Goal: Information Seeking & Learning: Learn about a topic

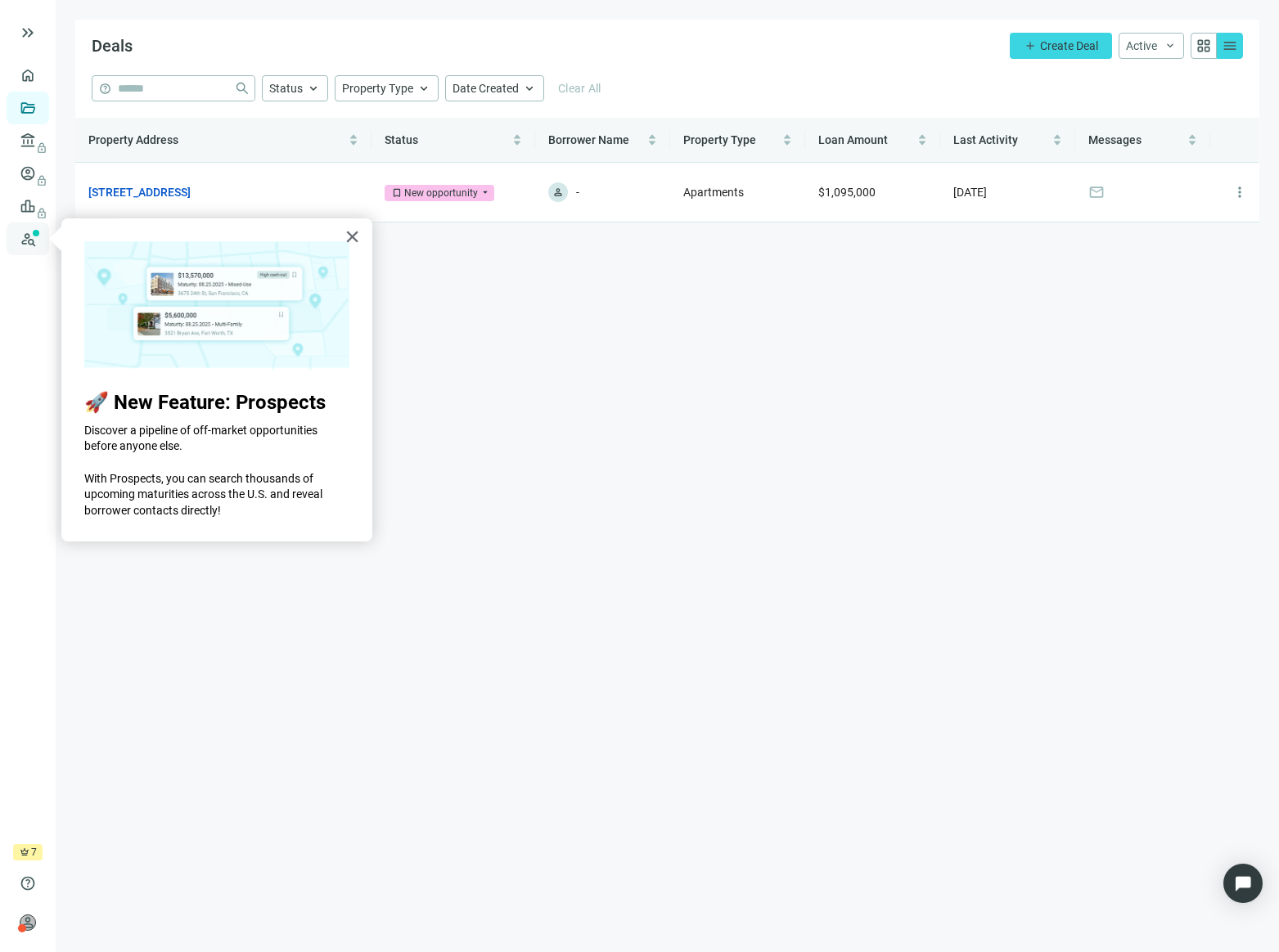
click at [41, 247] on link "Prospects New" at bounding box center [68, 238] width 53 height 32
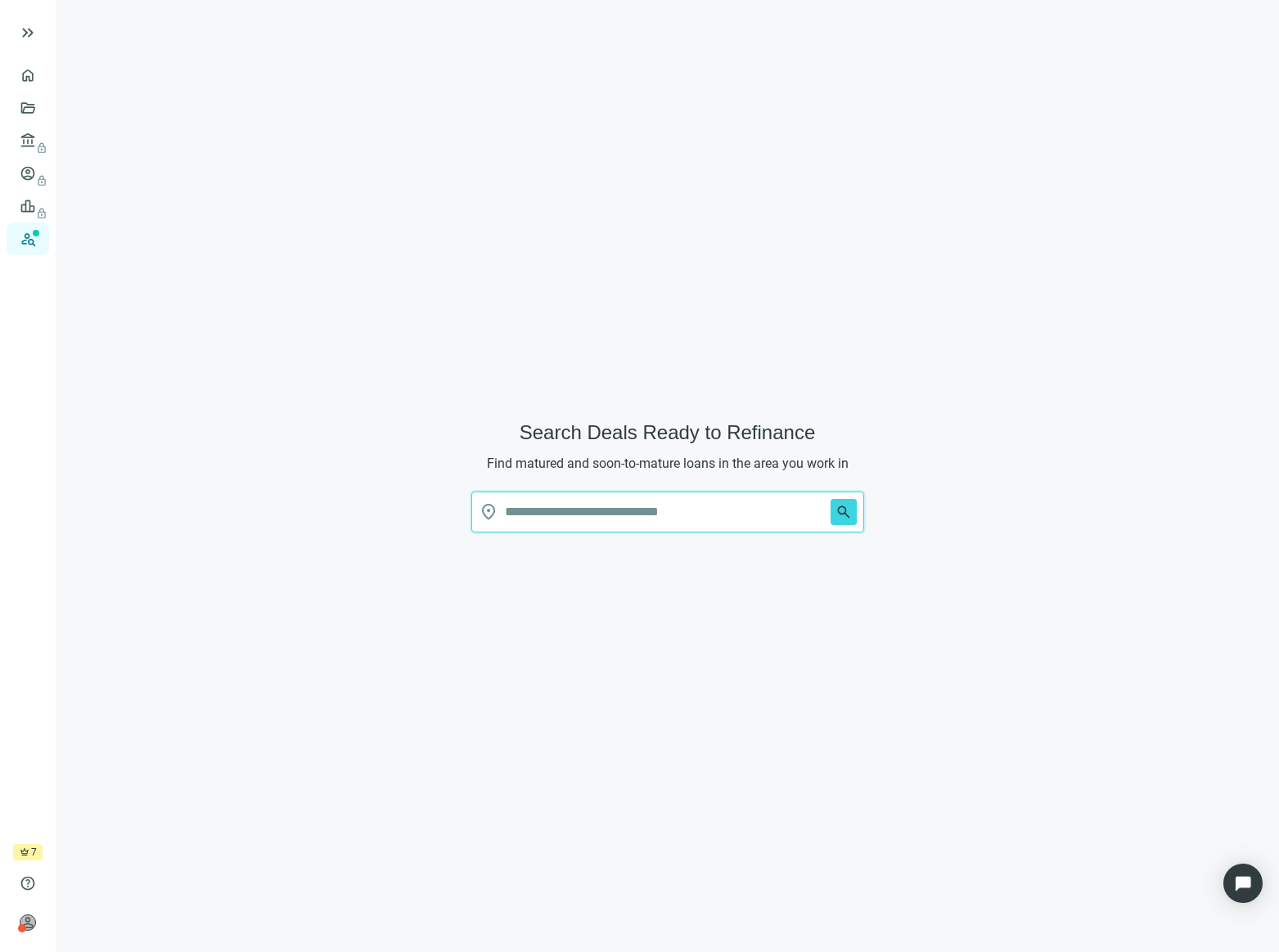
click at [590, 519] on input "text" at bounding box center [664, 512] width 319 height 39
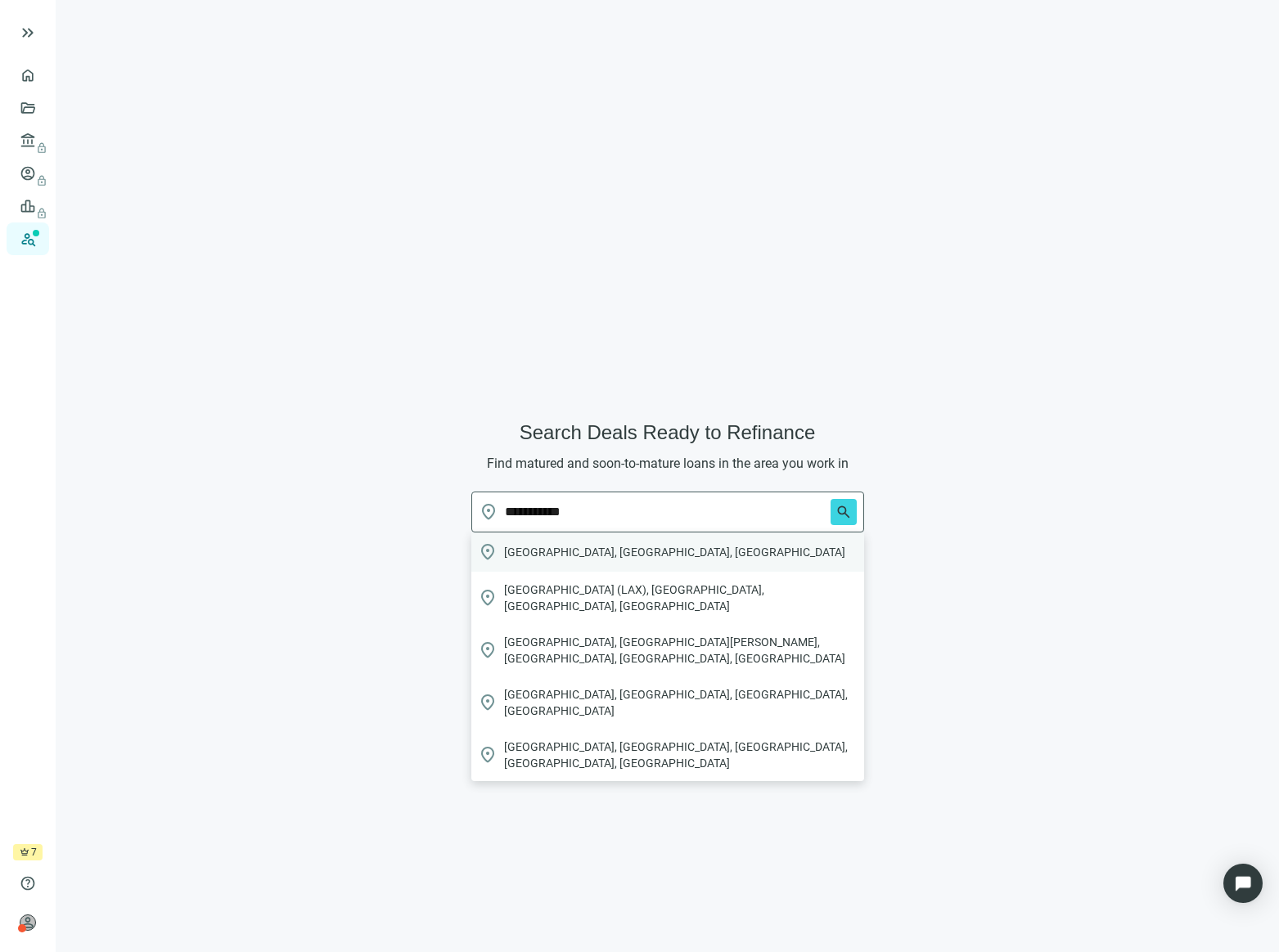
click at [711, 552] on div "location_on [GEOGRAPHIC_DATA], [GEOGRAPHIC_DATA], [GEOGRAPHIC_DATA]" at bounding box center [668, 552] width 393 height 39
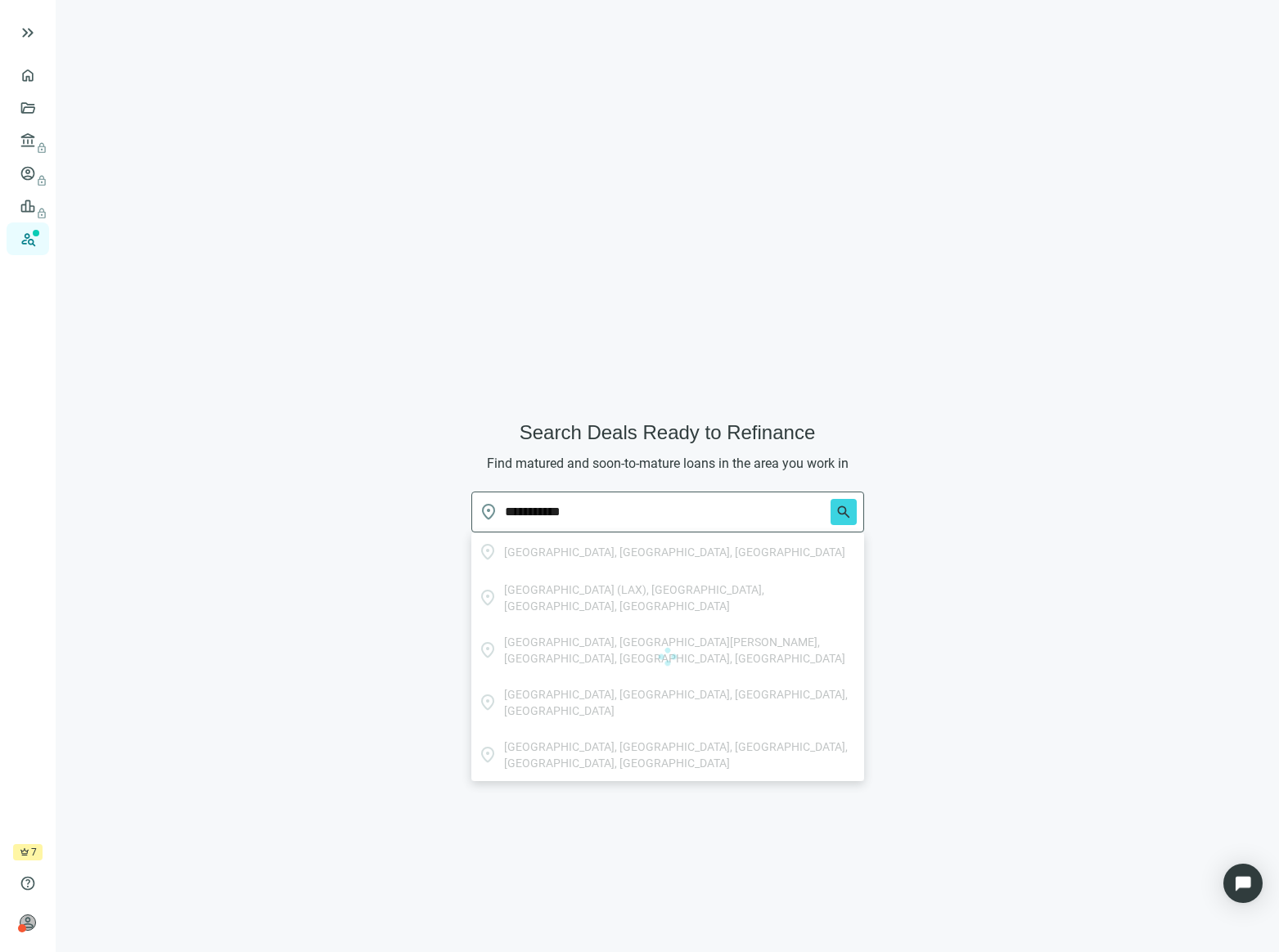
type input "**********"
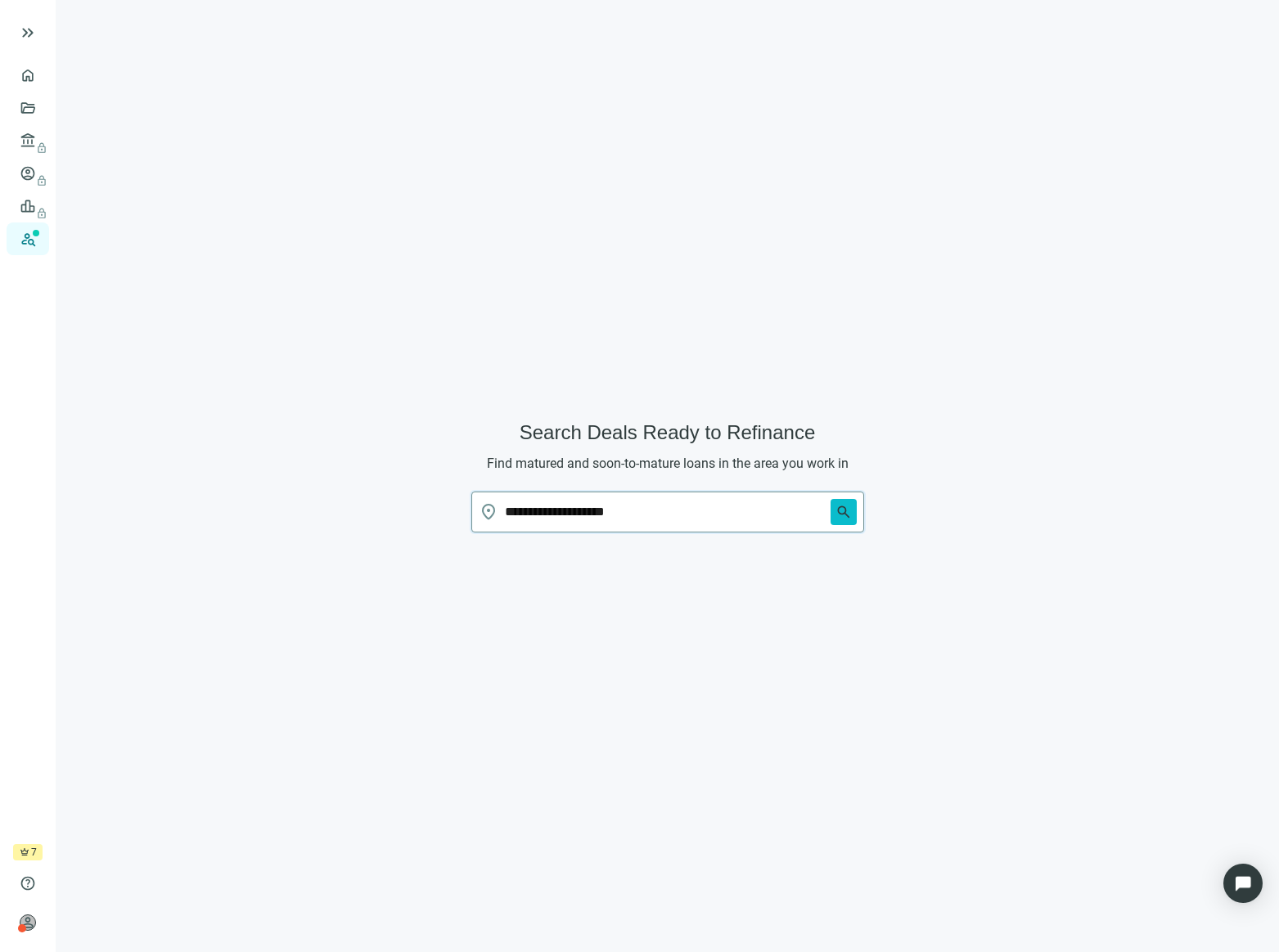
click at [846, 515] on span "search" at bounding box center [843, 512] width 17 height 17
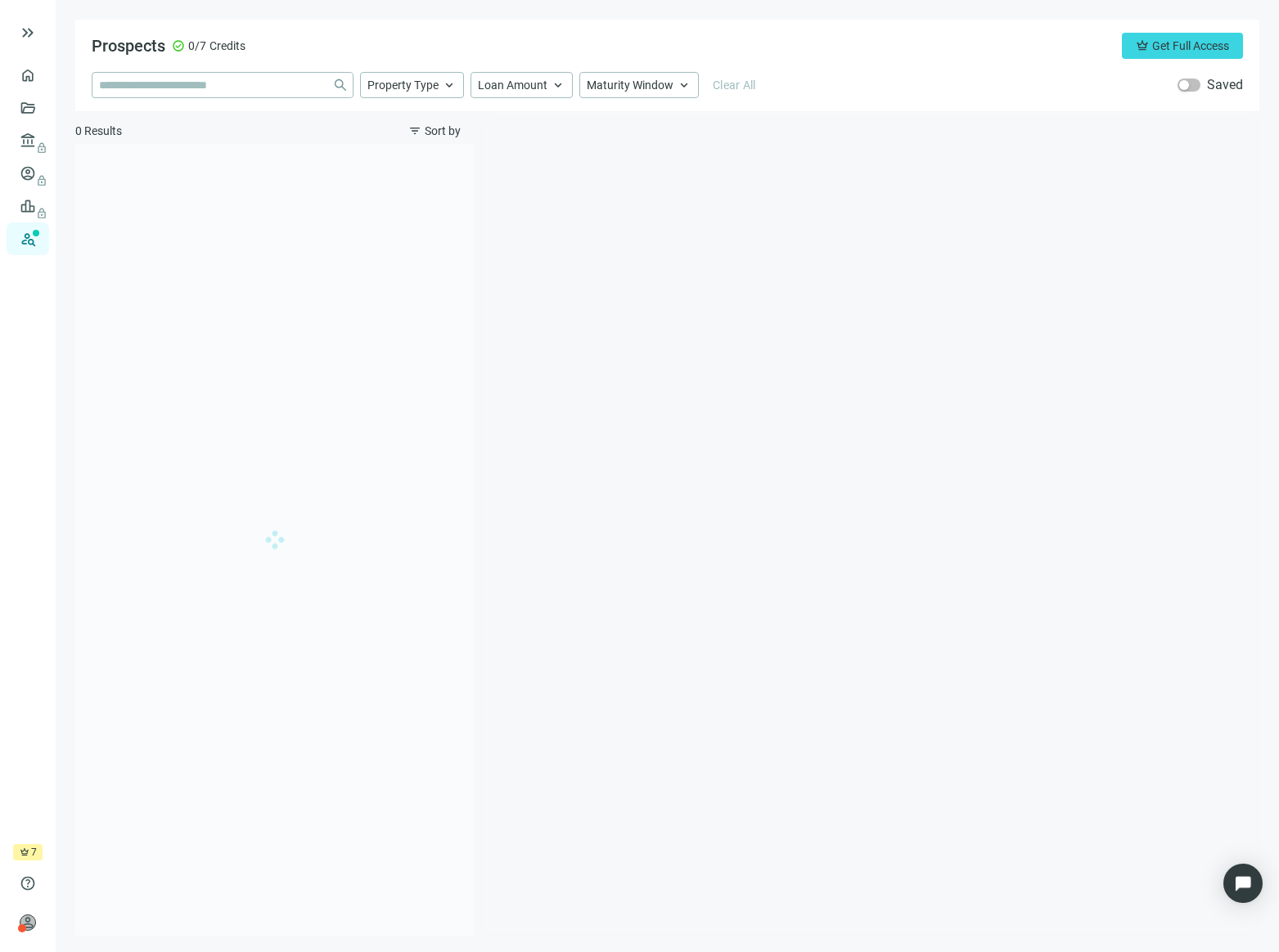
type input "**********"
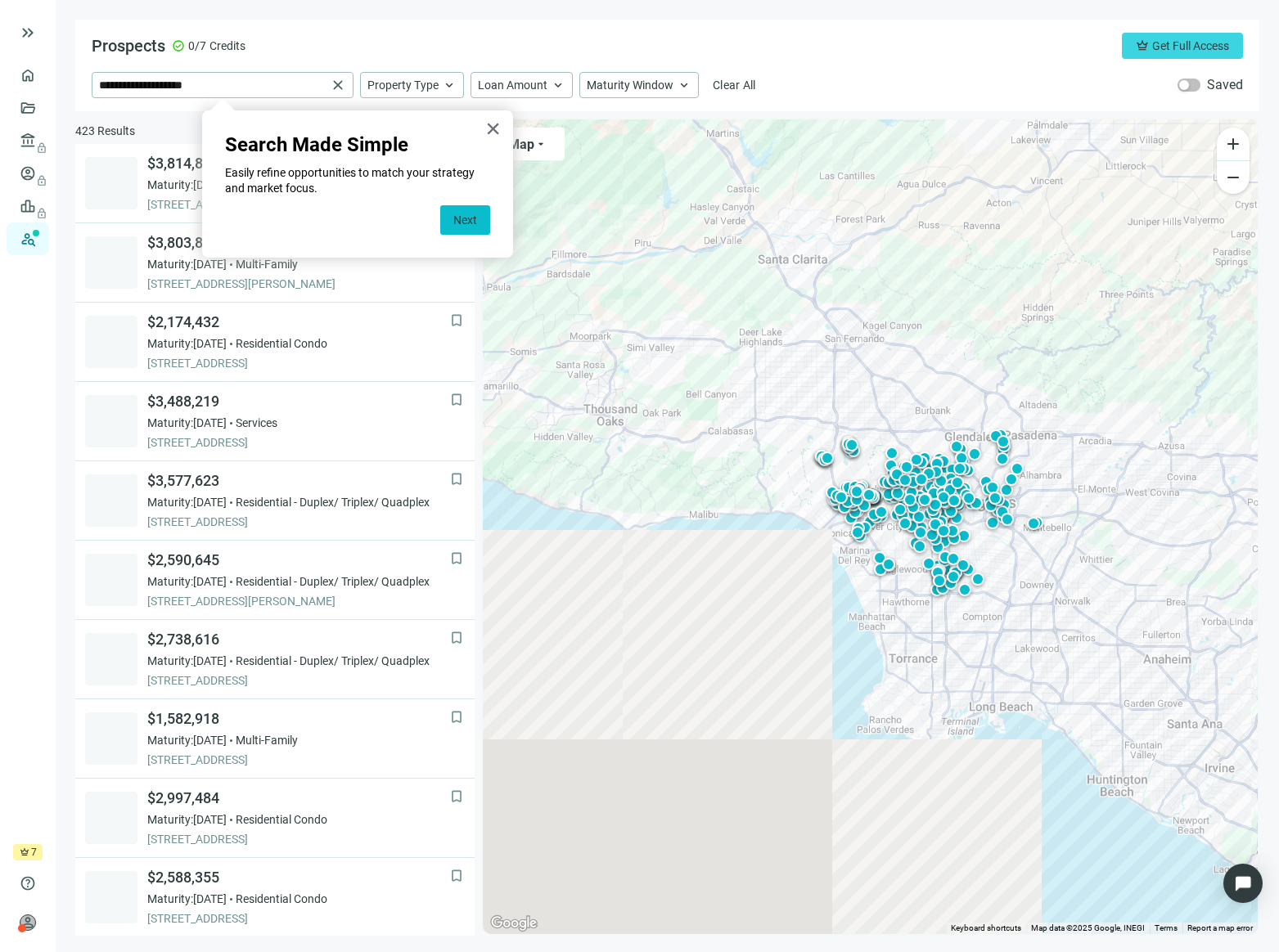
click at [476, 214] on button "Next" at bounding box center [465, 220] width 50 height 30
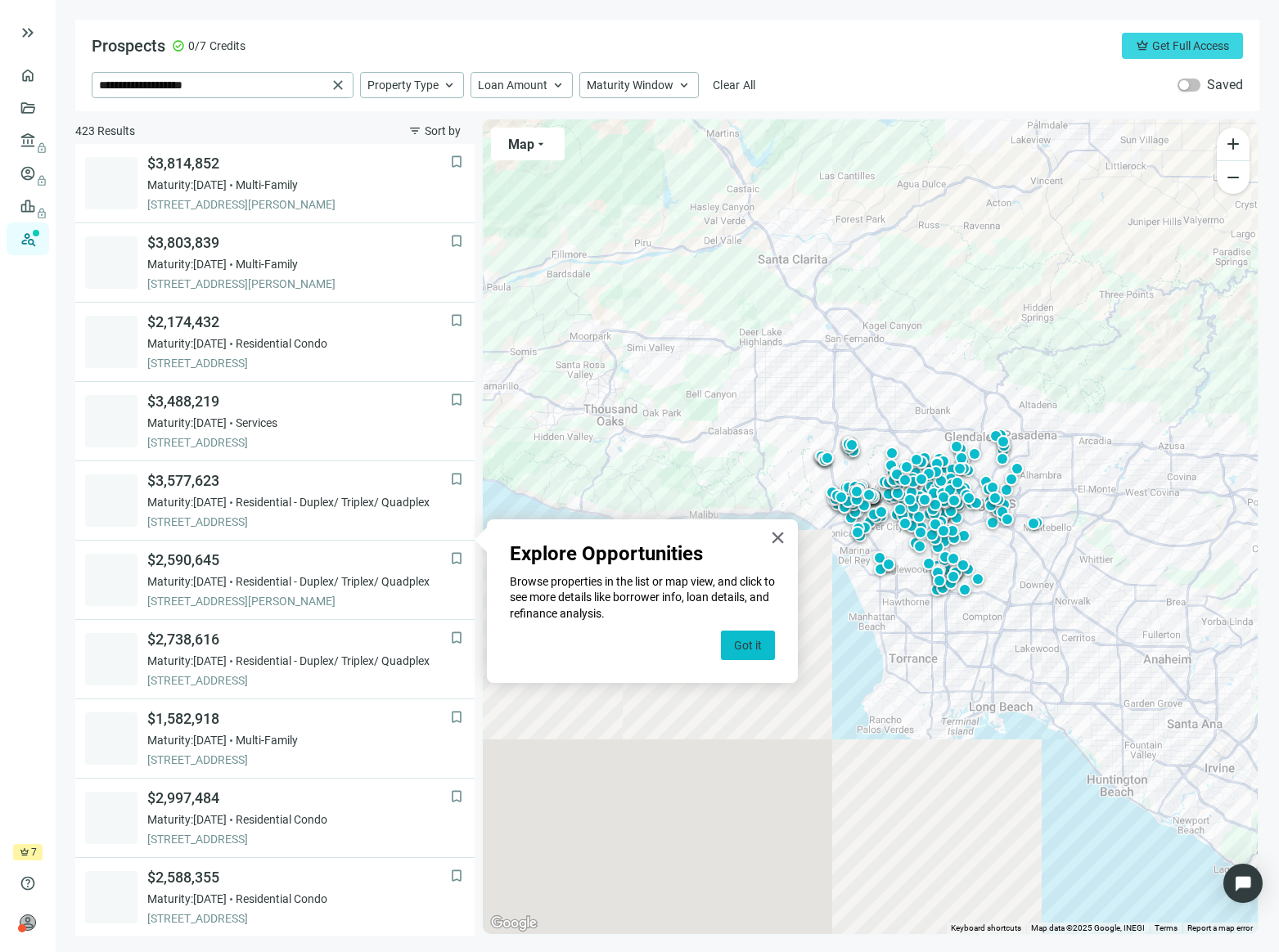
click at [752, 644] on button "Got it" at bounding box center [748, 646] width 54 height 30
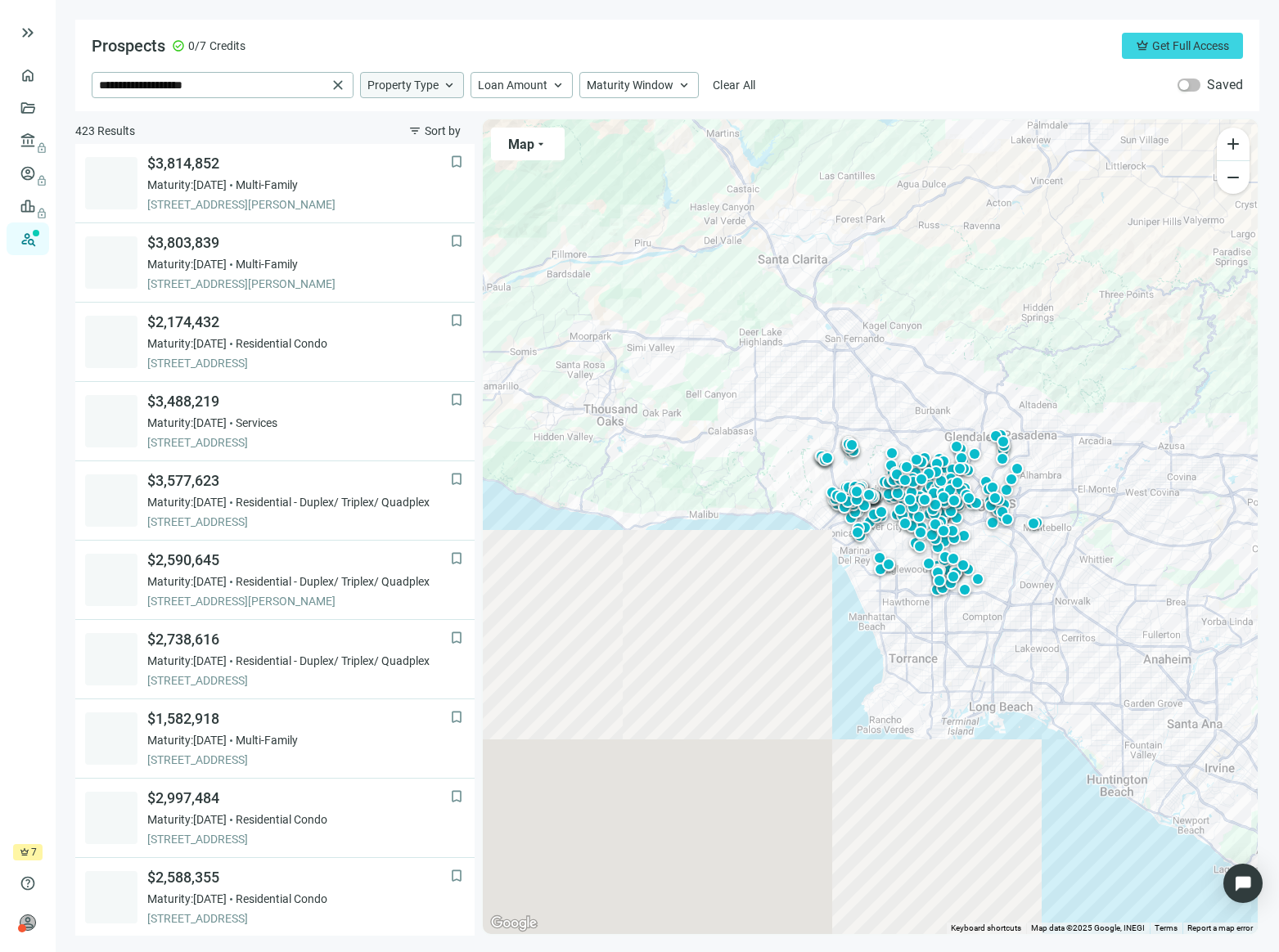
click at [432, 87] on span "Property Type" at bounding box center [402, 85] width 71 height 15
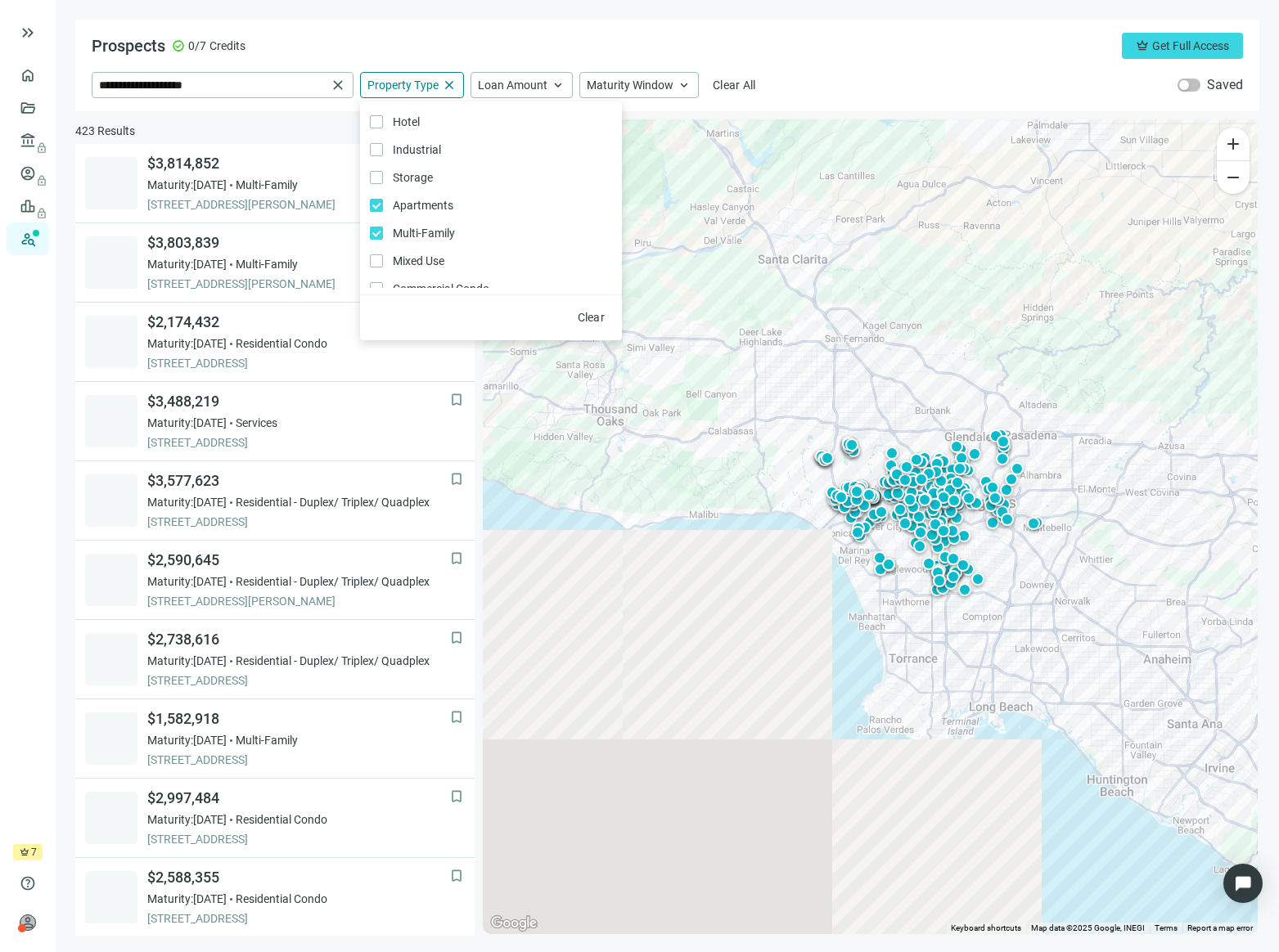
click at [768, 26] on div "**********" at bounding box center [667, 65] width 1183 height 92
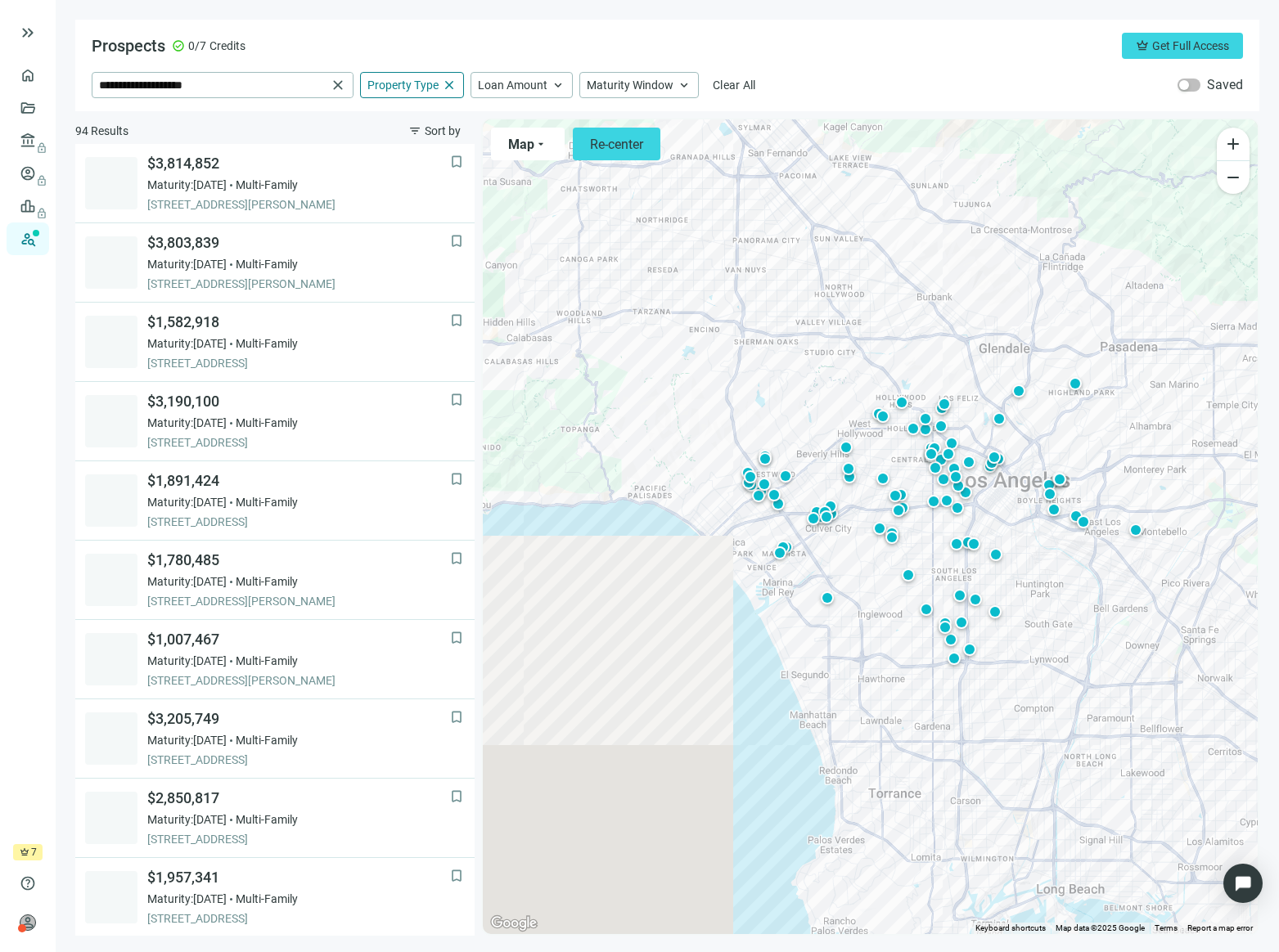
drag, startPoint x: 999, startPoint y: 521, endPoint x: 931, endPoint y: 523, distance: 68.0
click at [931, 523] on div "To activate drag with keyboard, press Alt + Enter. Once in keyboard drag state,…" at bounding box center [870, 527] width 775 height 815
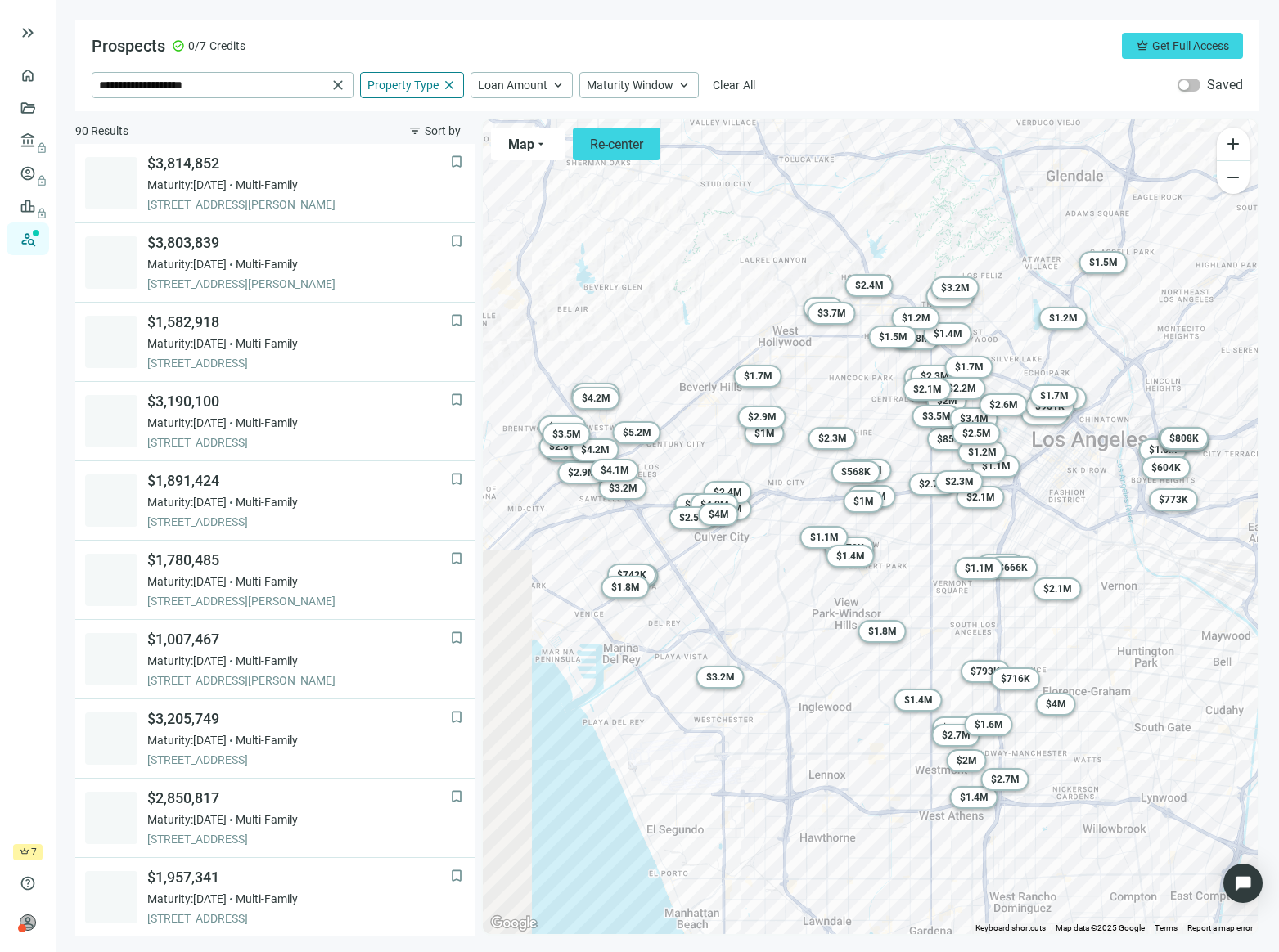
drag, startPoint x: 975, startPoint y: 565, endPoint x: 921, endPoint y: 570, distance: 54.2
click at [921, 570] on div "To activate drag with keyboard, press Alt + Enter. Once in keyboard drag state,…" at bounding box center [870, 527] width 775 height 815
click at [938, 411] on span "$ 3.5M" at bounding box center [935, 416] width 29 height 11
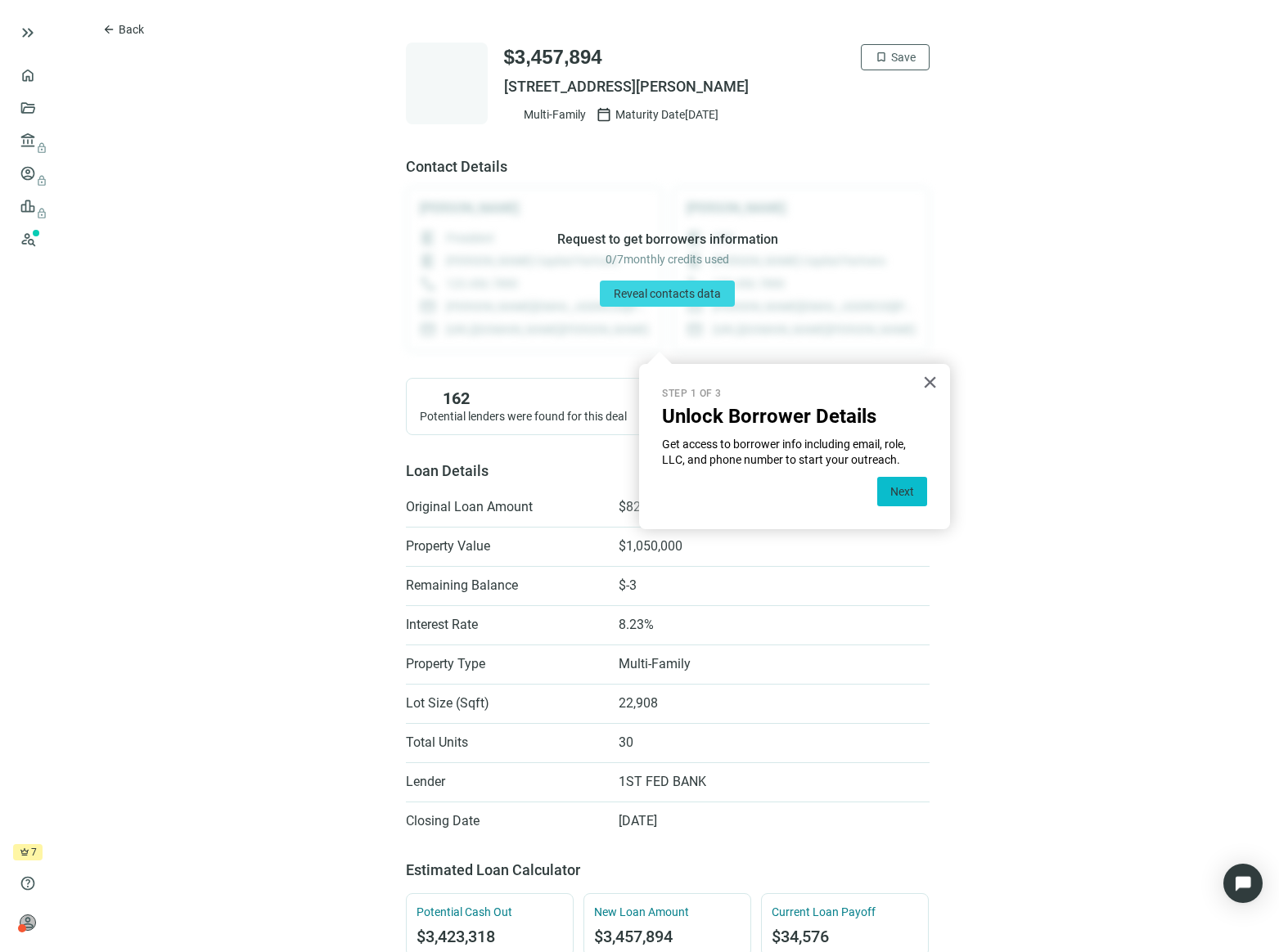
click at [902, 494] on button "Next" at bounding box center [901, 492] width 50 height 30
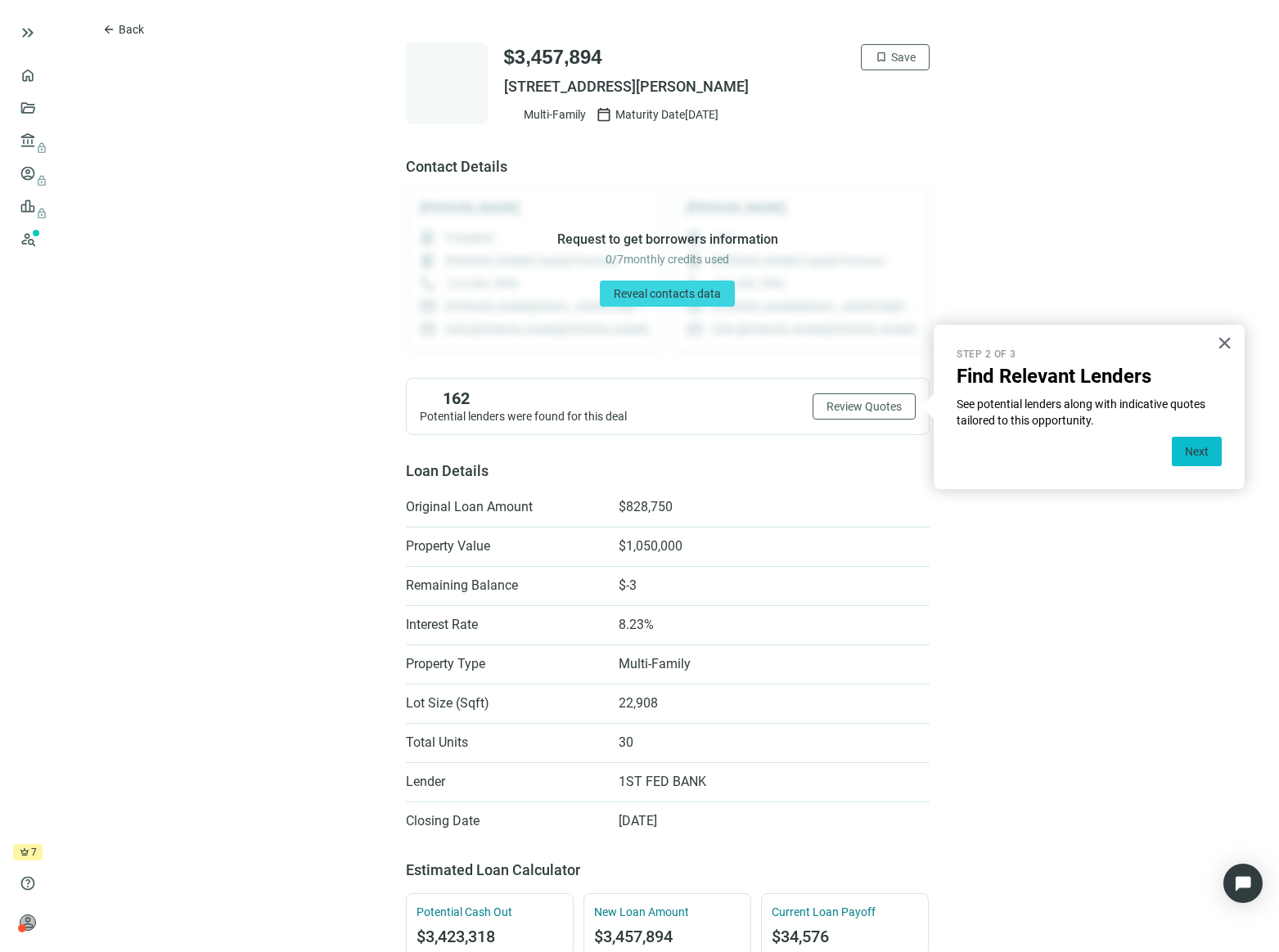
click at [1195, 458] on button "Next" at bounding box center [1196, 451] width 50 height 30
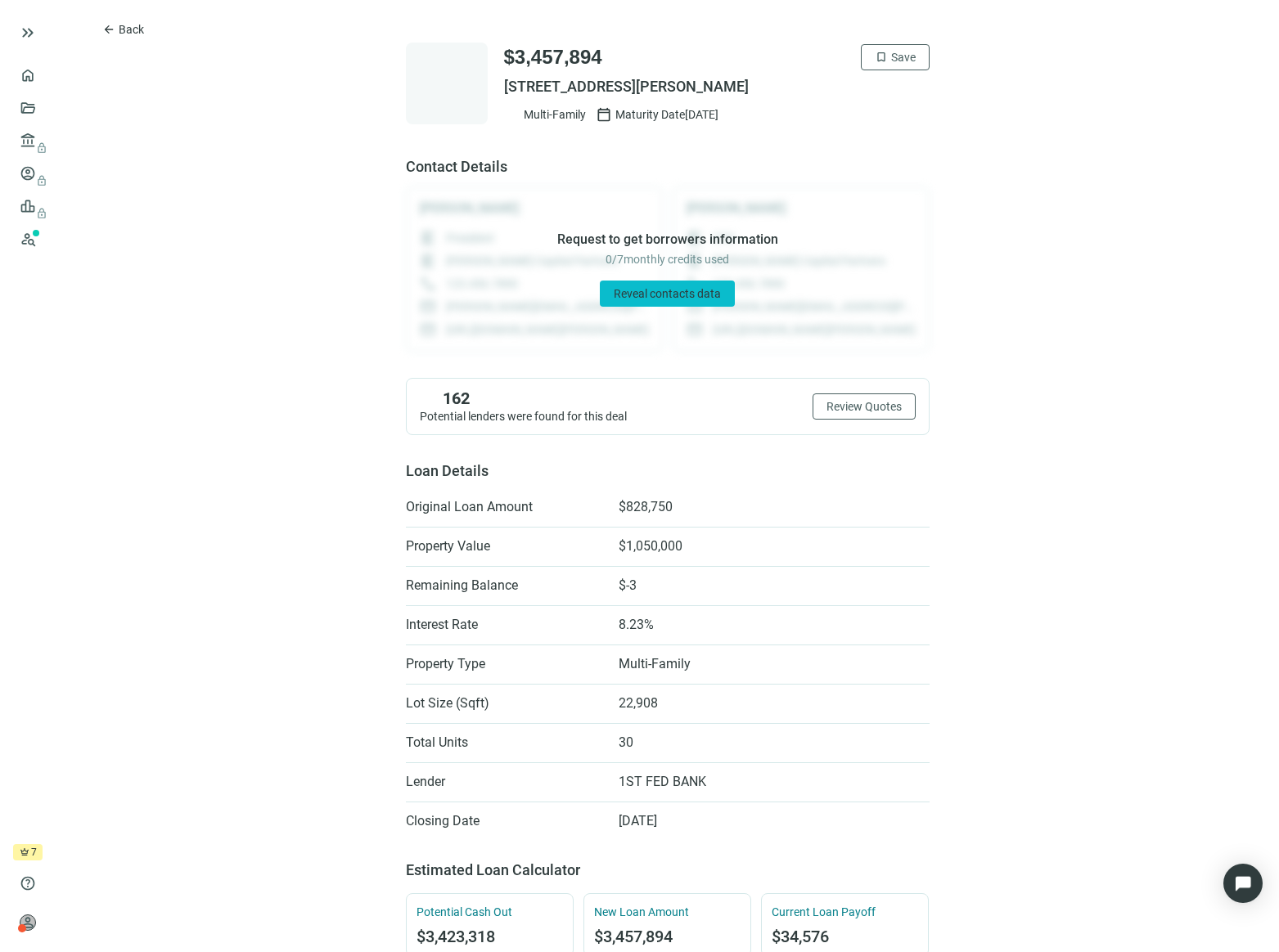
click at [657, 293] on span "Reveal contacts data" at bounding box center [667, 294] width 107 height 13
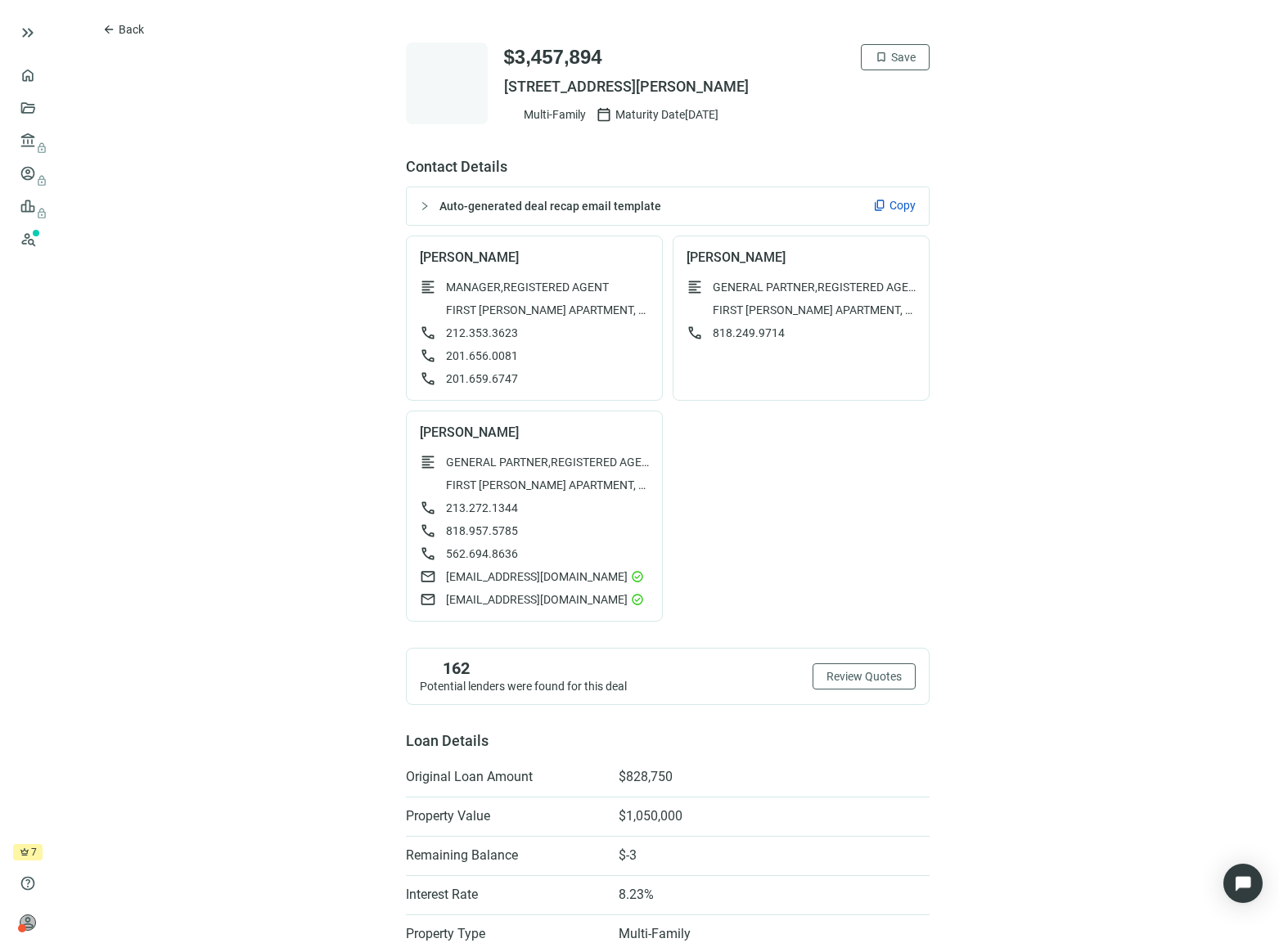
click at [423, 205] on div at bounding box center [430, 206] width 19 height 18
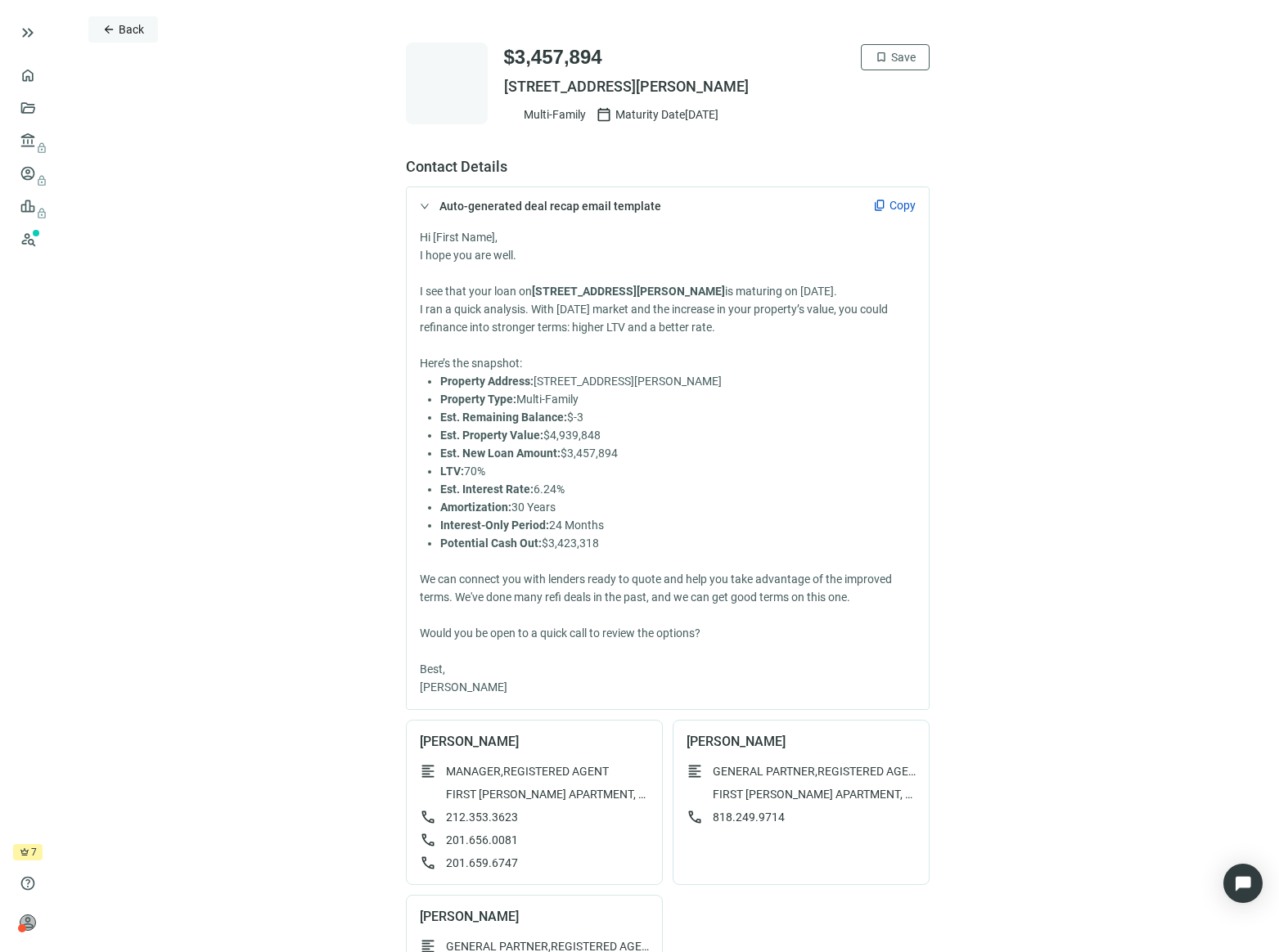
click at [133, 31] on span "Back" at bounding box center [131, 29] width 25 height 13
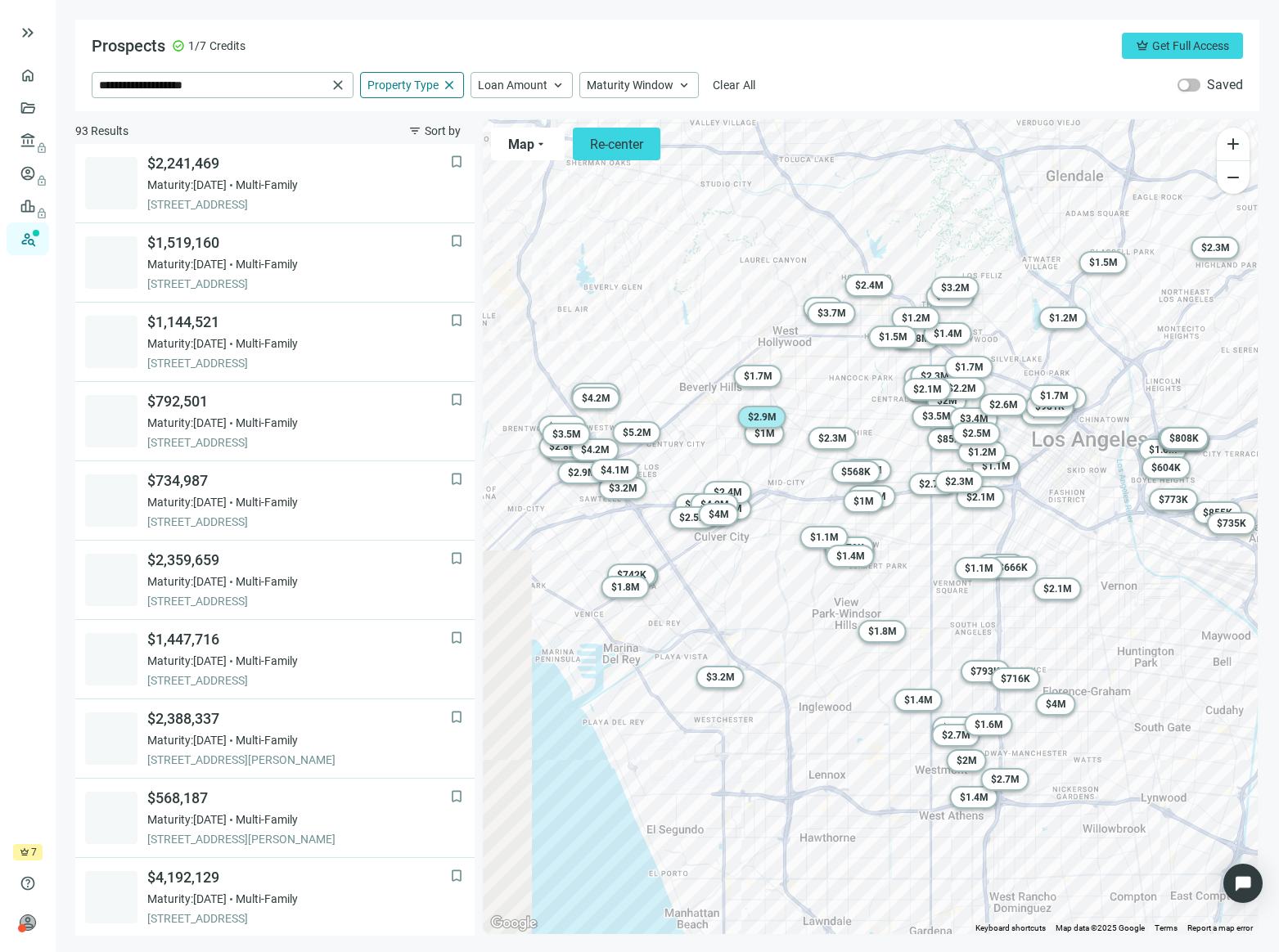
click at [764, 413] on span "$ 2.9M" at bounding box center [761, 416] width 29 height 11
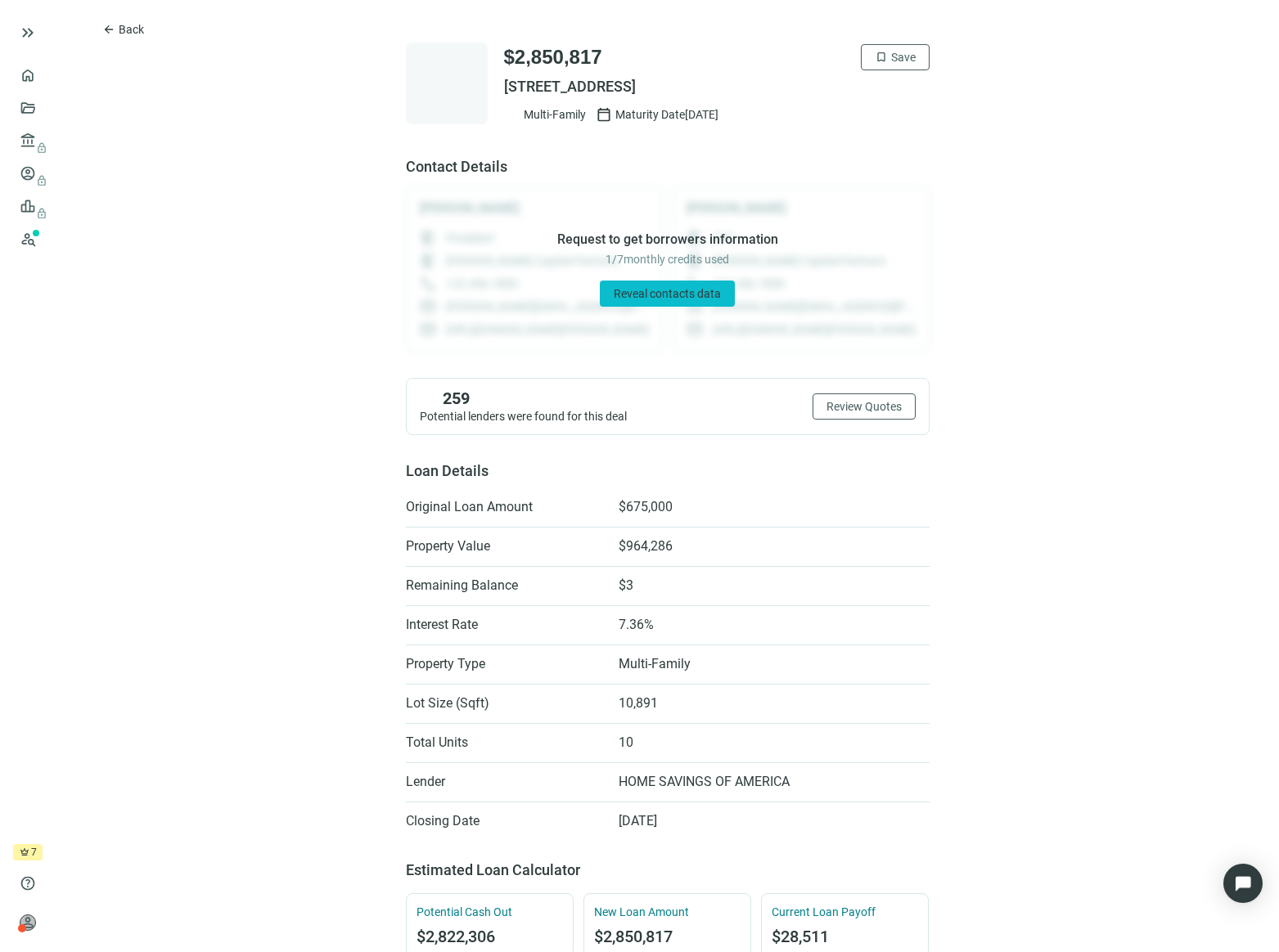
click at [622, 288] on span "Reveal contacts data" at bounding box center [667, 294] width 107 height 13
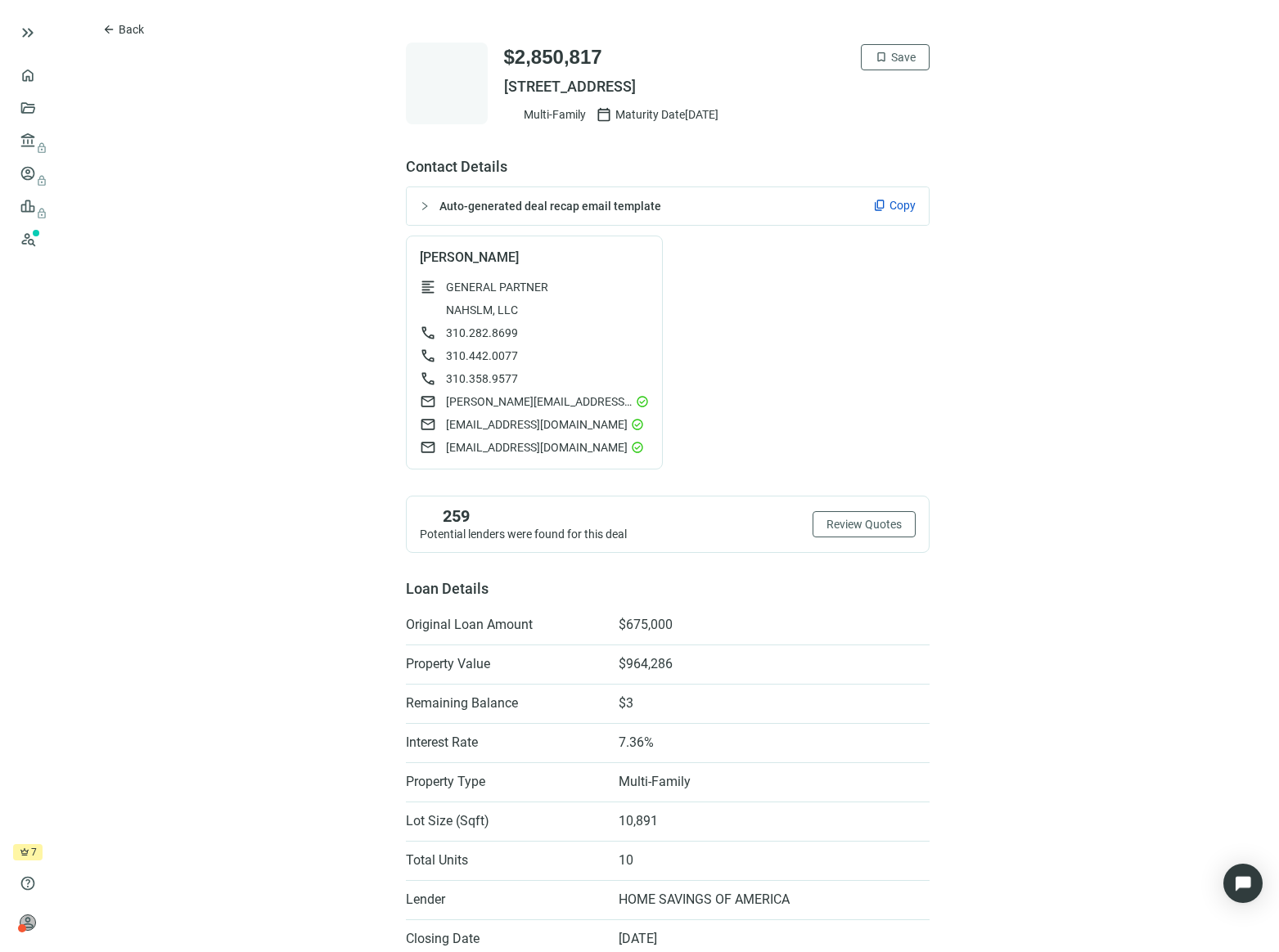
click at [420, 211] on div at bounding box center [430, 206] width 19 height 18
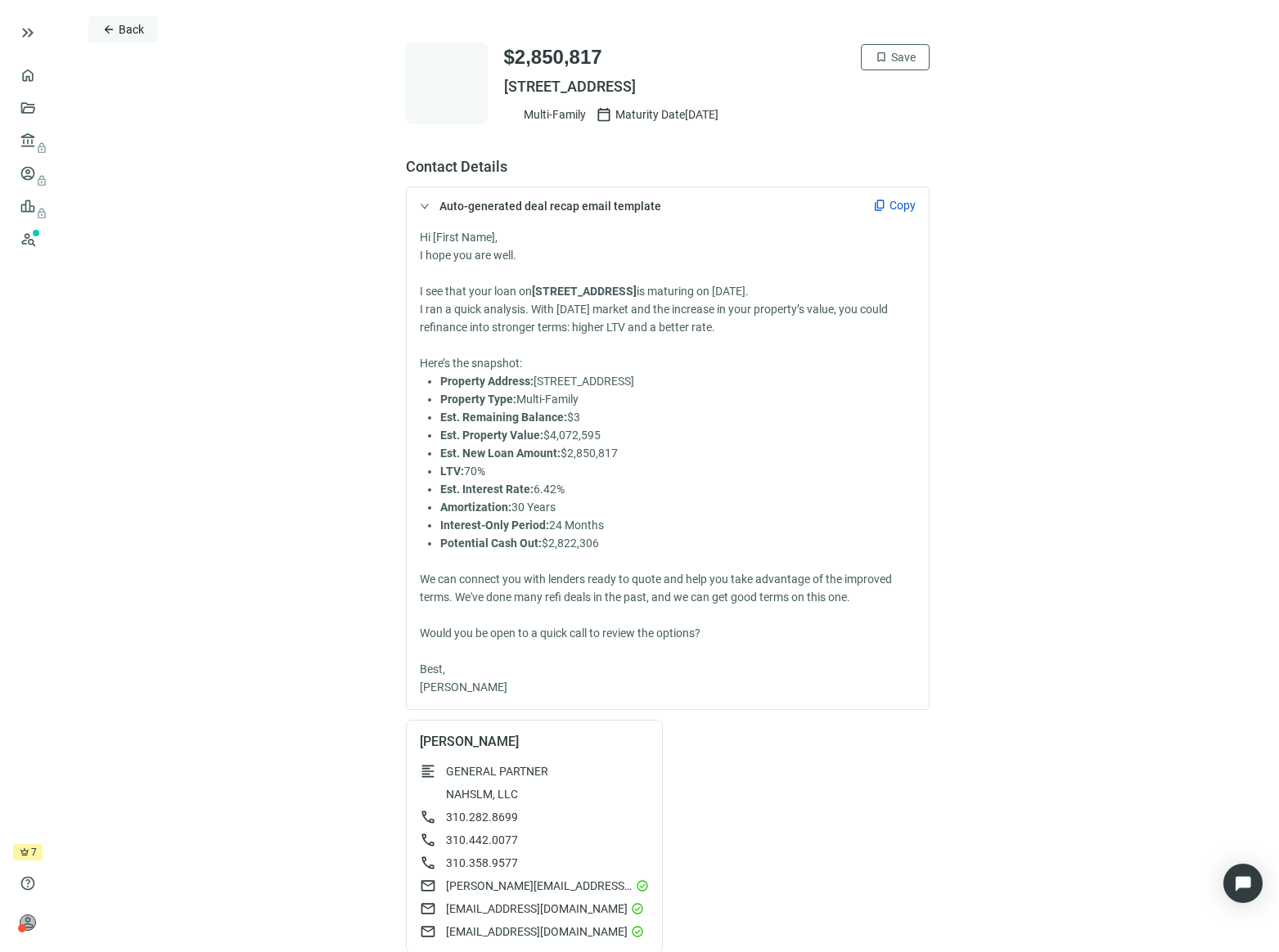
click at [124, 31] on span "Back" at bounding box center [131, 29] width 25 height 13
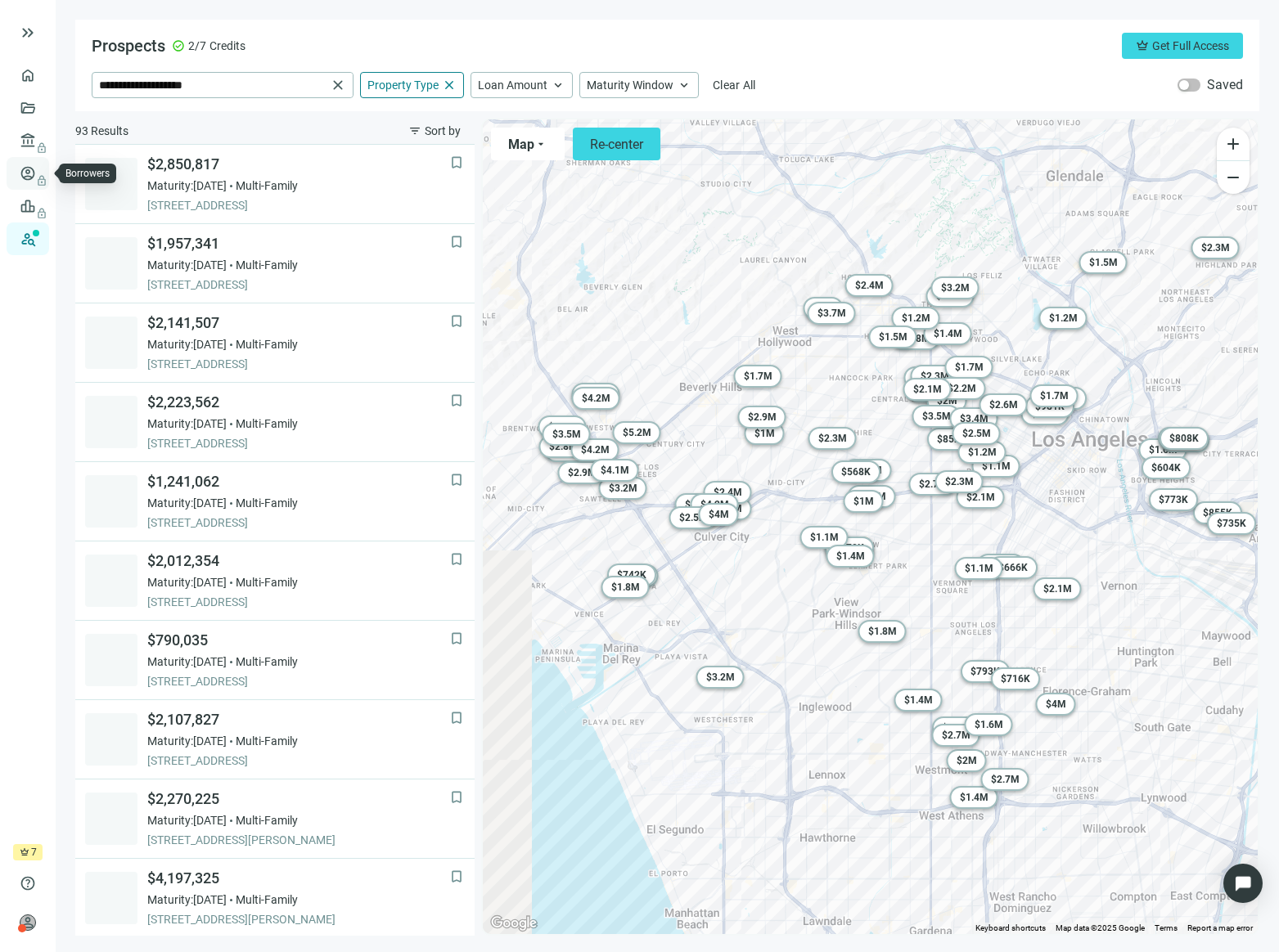
scroll to position [635, 0]
click at [20, 925] on div at bounding box center [22, 928] width 8 height 8
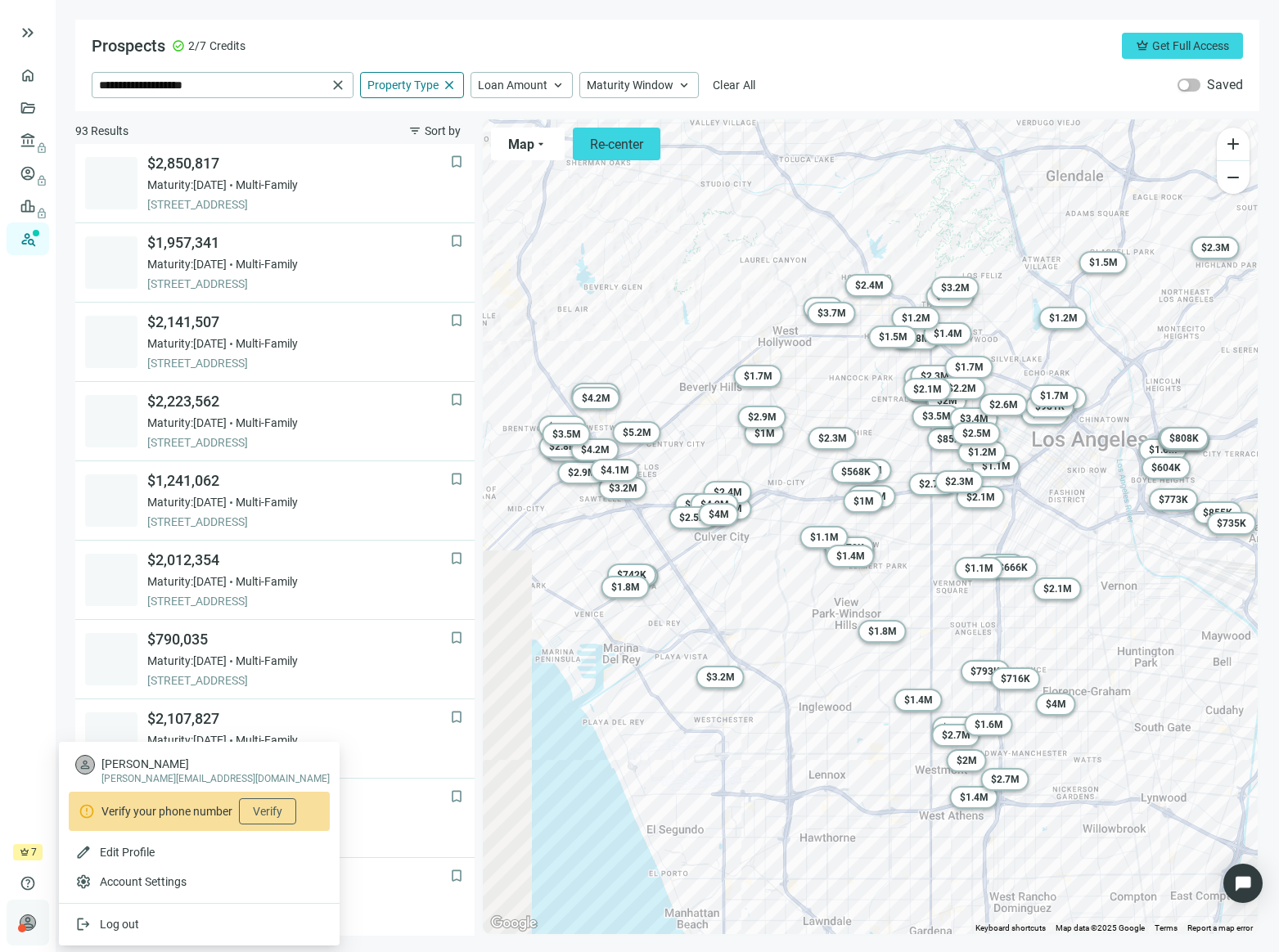
click at [25, 926] on span "person" at bounding box center [27, 922] width 17 height 17
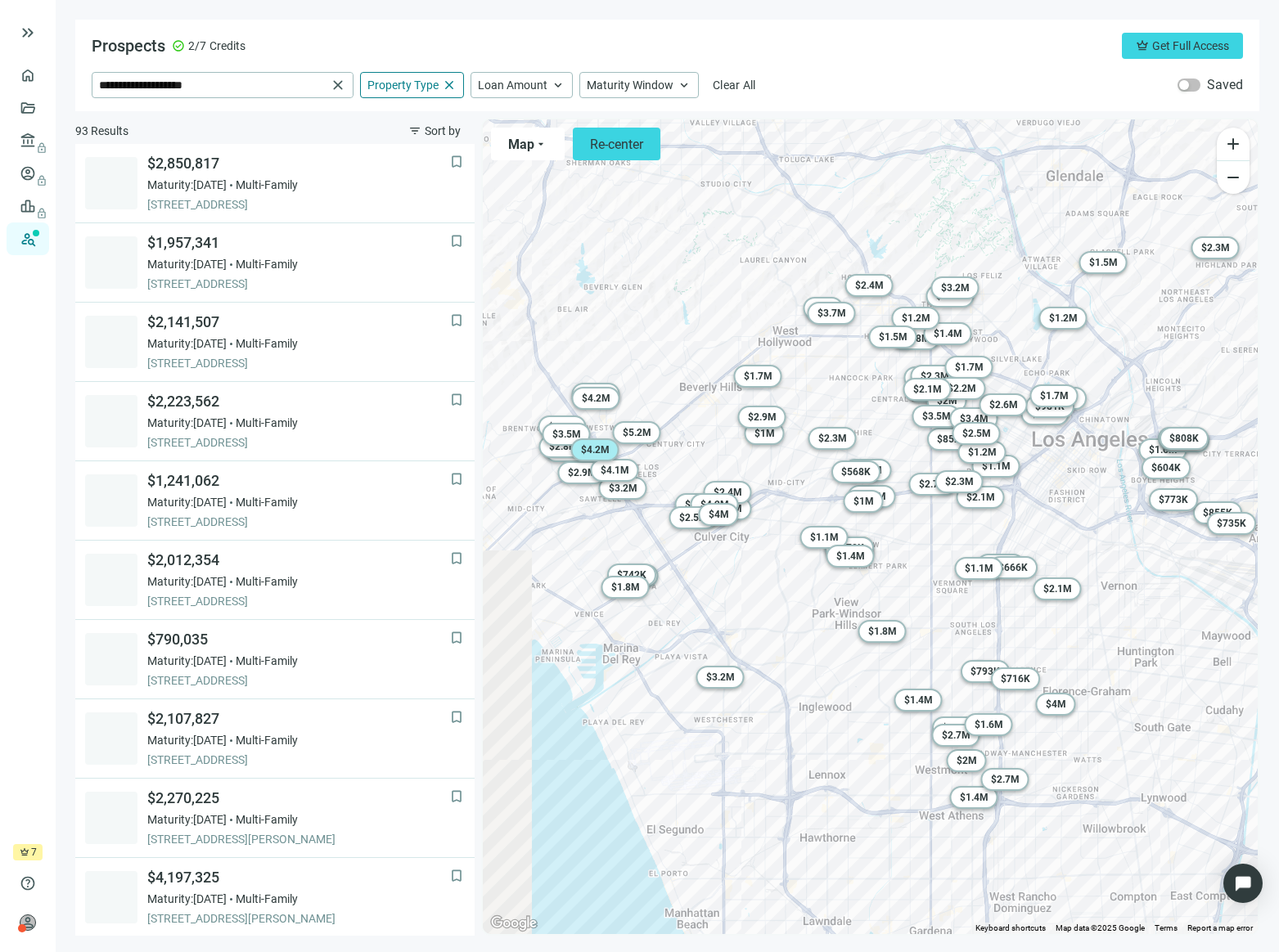
click at [601, 445] on span "$ 4.2M" at bounding box center [594, 450] width 29 height 11
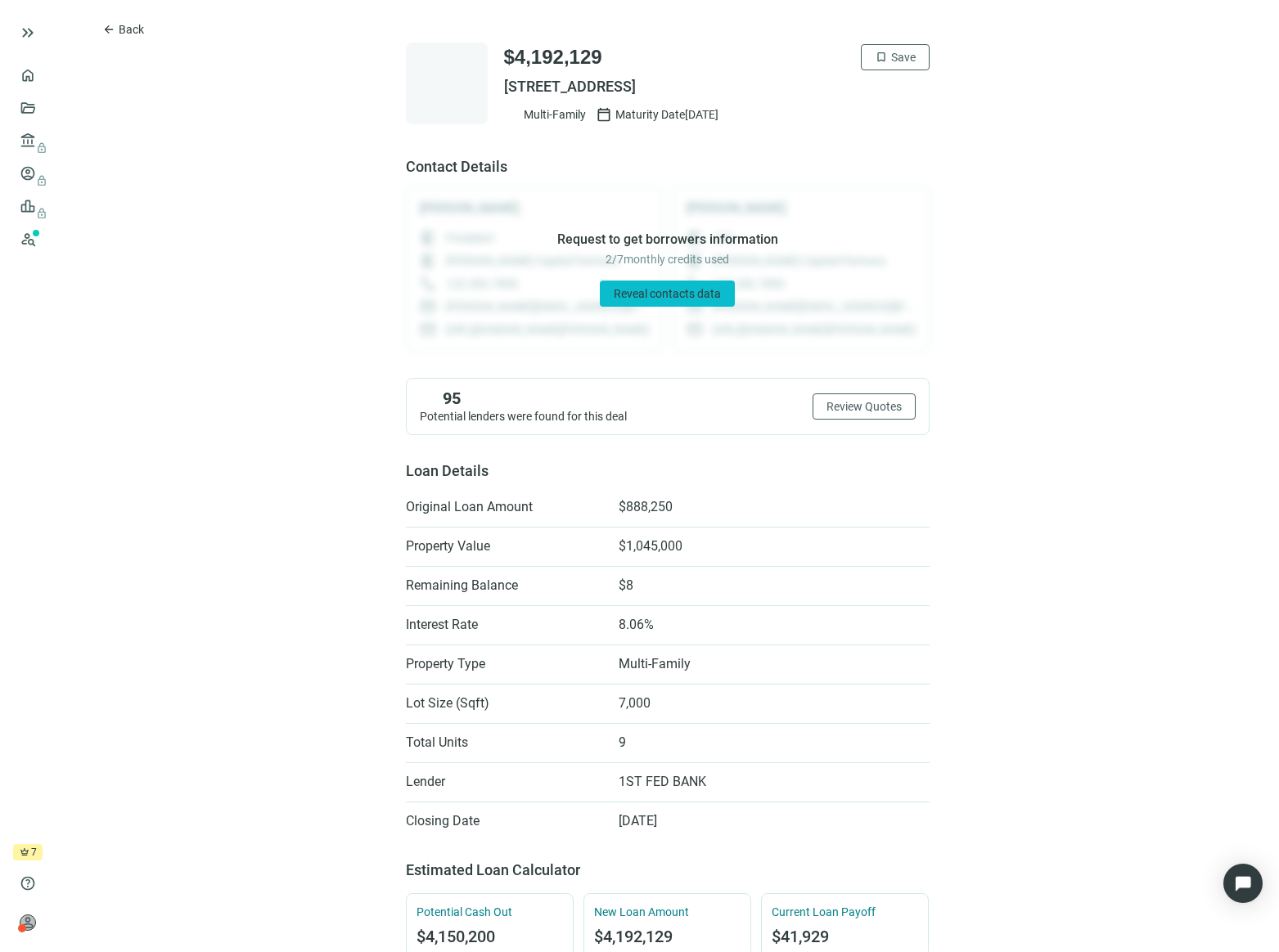
click at [659, 296] on span "Reveal contacts data" at bounding box center [667, 294] width 107 height 13
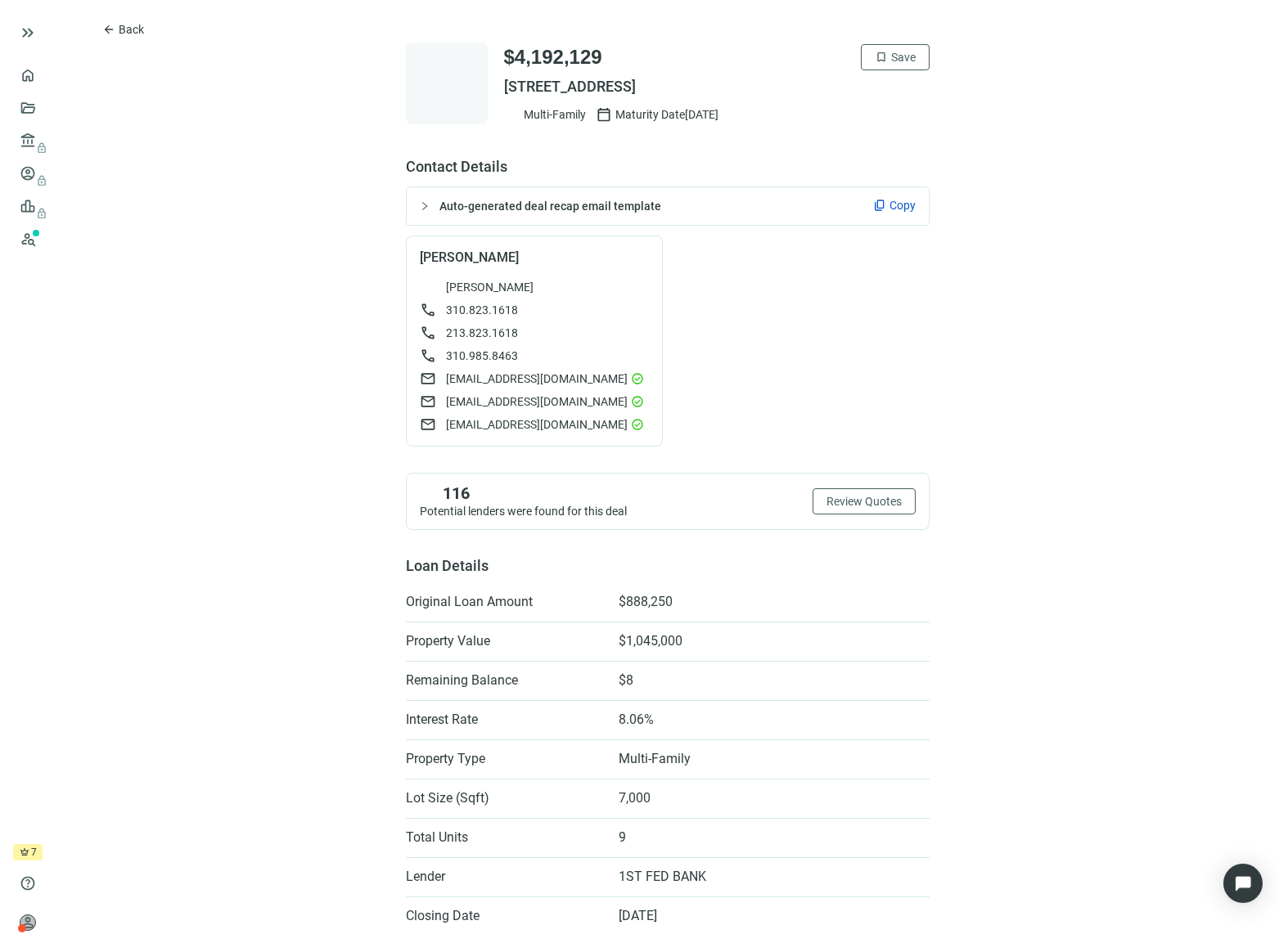
click at [420, 202] on icon "collapsed" at bounding box center [424, 206] width 10 height 10
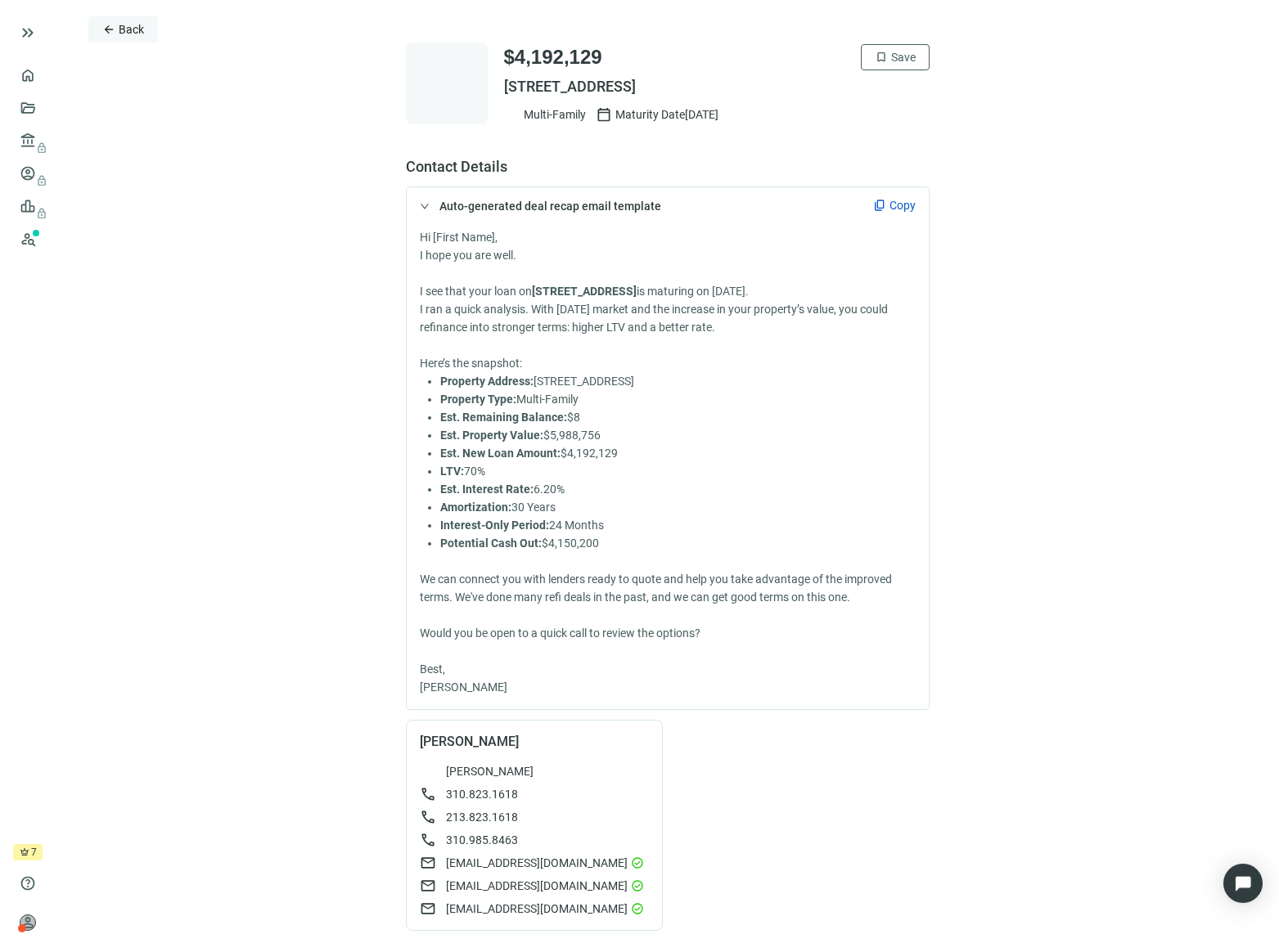
click at [136, 35] on span "Back" at bounding box center [131, 29] width 25 height 13
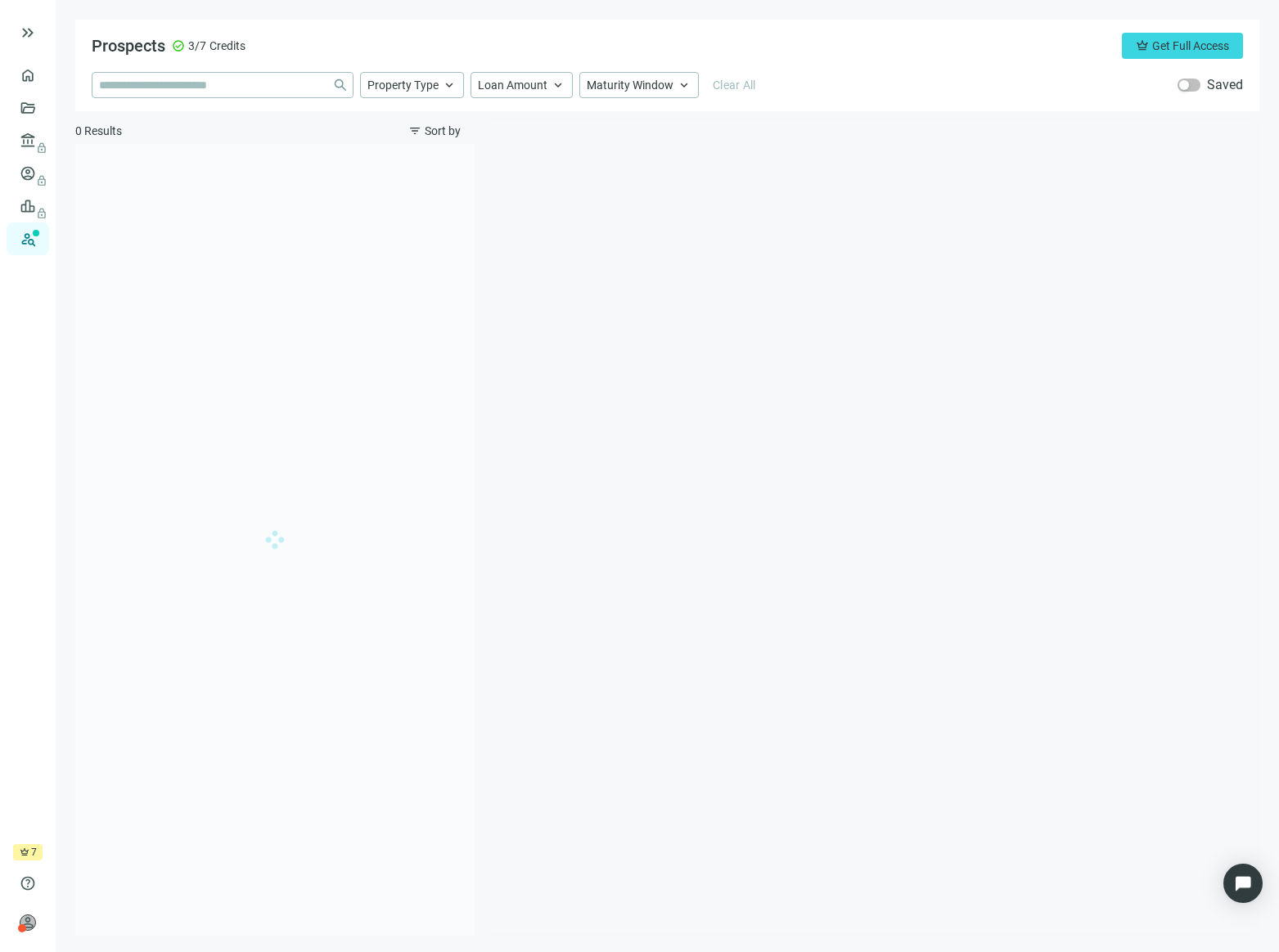
type input "**********"
